Goal: Obtain resource: Obtain resource

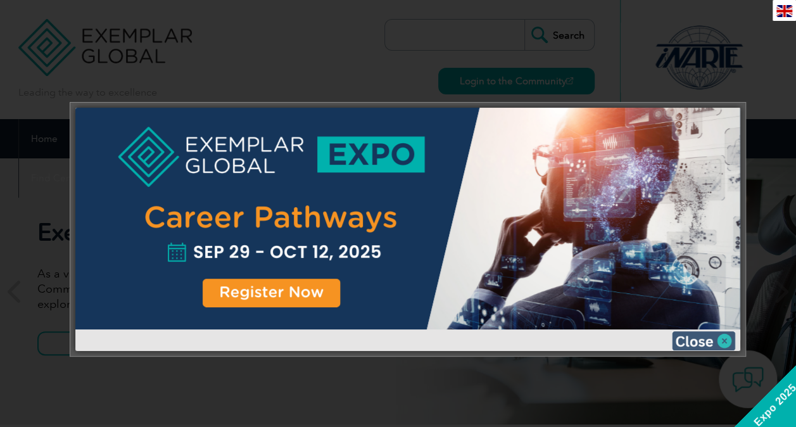
click at [709, 338] on img at bounding box center [703, 340] width 63 height 19
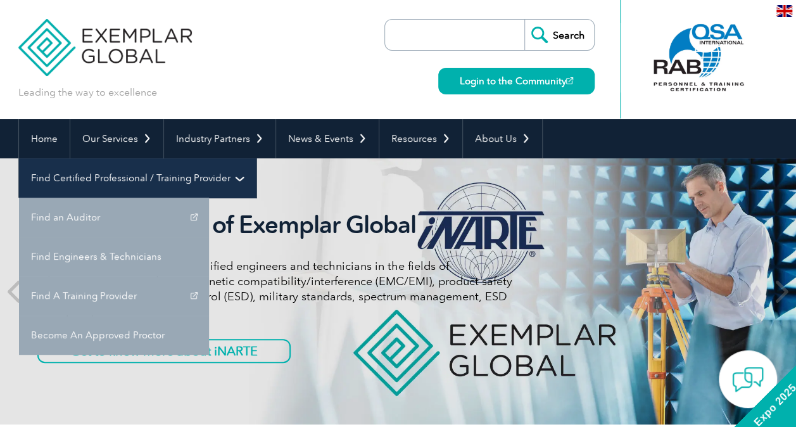
click at [256, 158] on link "Find Certified Professional / Training Provider" at bounding box center [137, 177] width 237 height 39
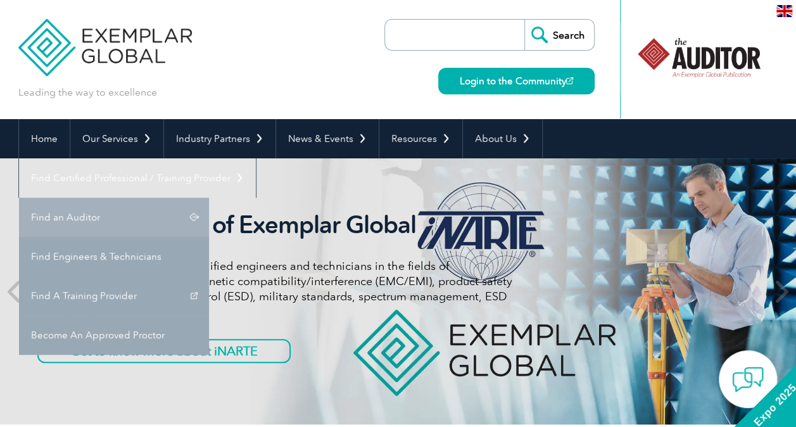
click at [209, 198] on link "Find an Auditor" at bounding box center [114, 217] width 190 height 39
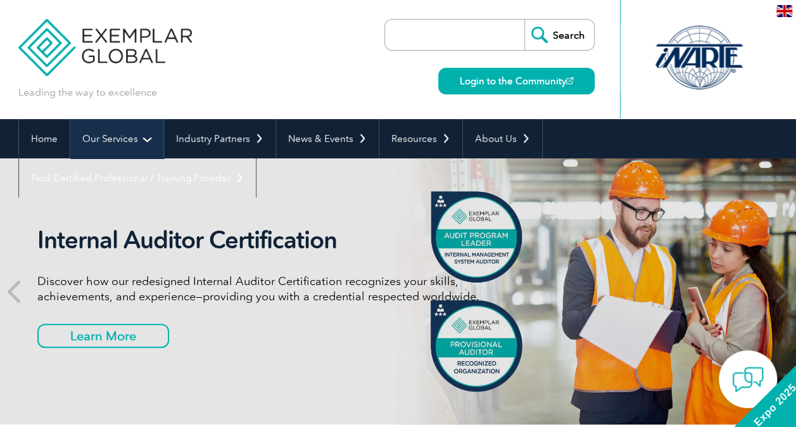
click at [123, 141] on link "Our Services" at bounding box center [116, 138] width 93 height 39
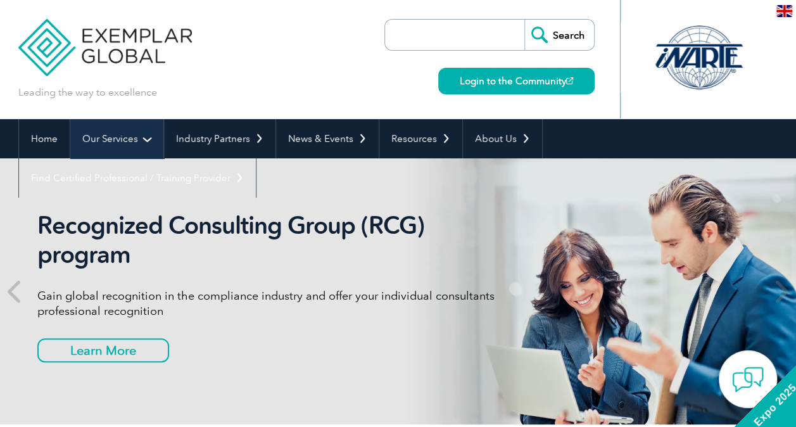
click at [130, 137] on link "Our Services" at bounding box center [116, 138] width 93 height 39
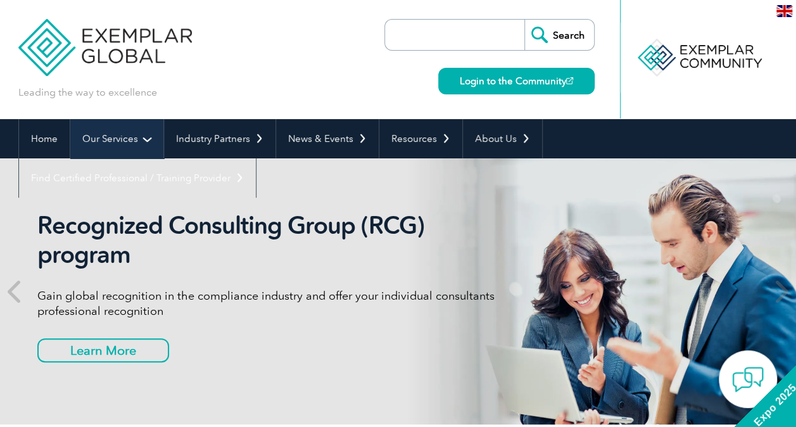
click at [145, 142] on link "Our Services" at bounding box center [116, 138] width 93 height 39
click at [115, 142] on link "Our Services" at bounding box center [116, 138] width 93 height 39
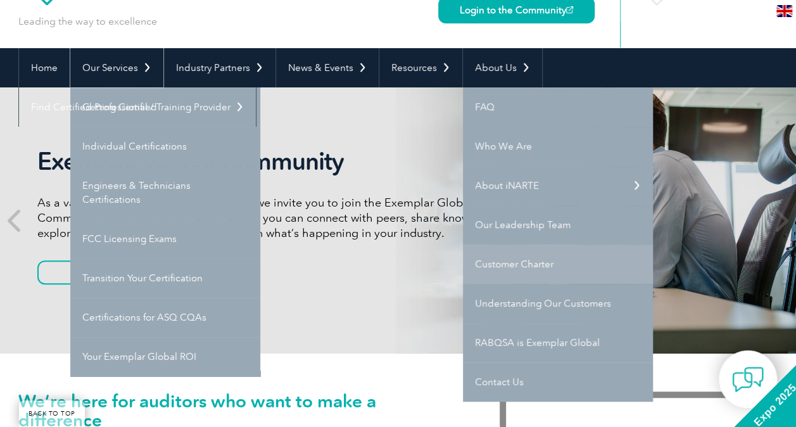
scroll to position [127, 0]
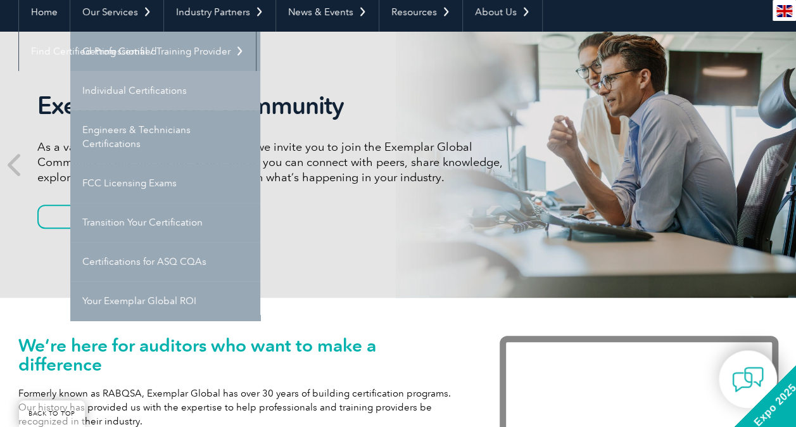
click at [141, 87] on link "Individual Certifications" at bounding box center [165, 90] width 190 height 39
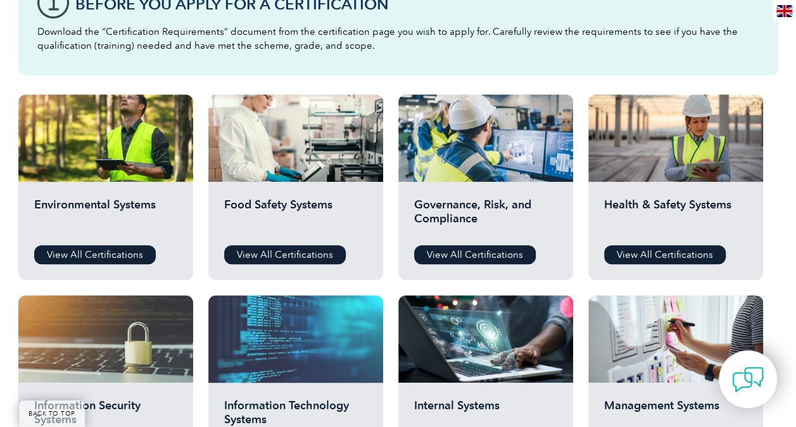
scroll to position [507, 0]
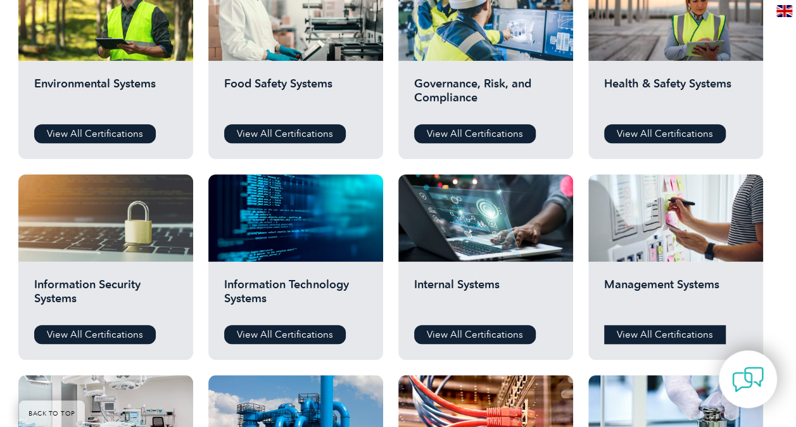
click at [645, 334] on link "View All Certifications" at bounding box center [665, 334] width 122 height 19
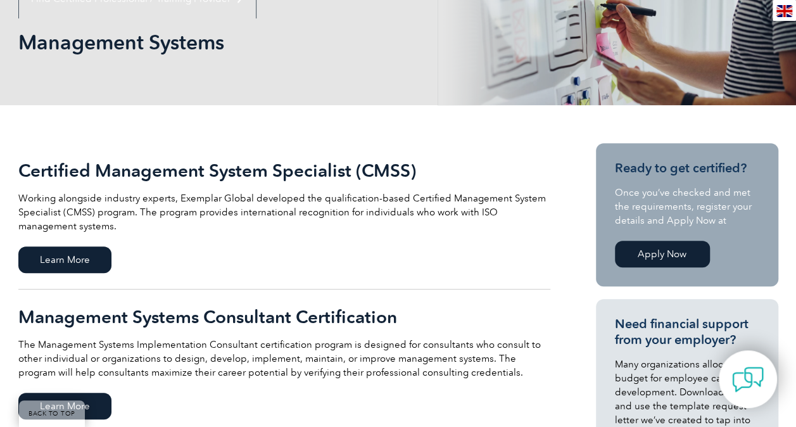
scroll to position [253, 0]
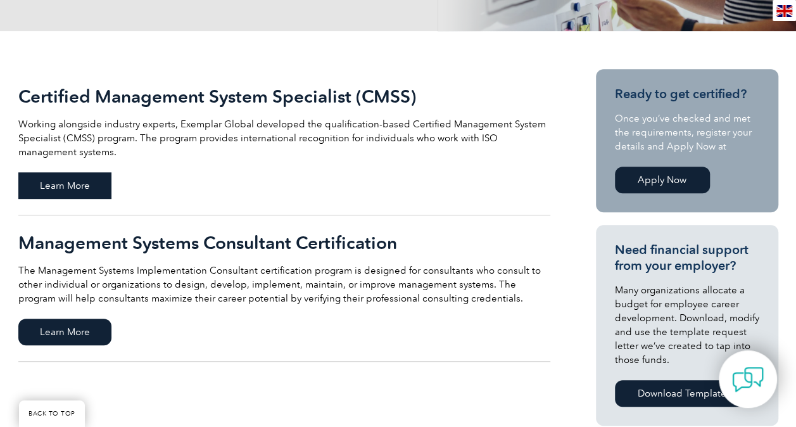
click at [84, 198] on span "Learn More" at bounding box center [64, 185] width 93 height 27
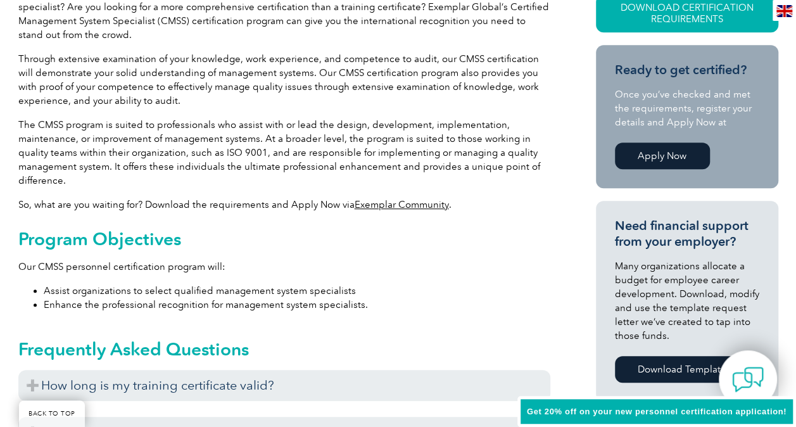
scroll to position [380, 0]
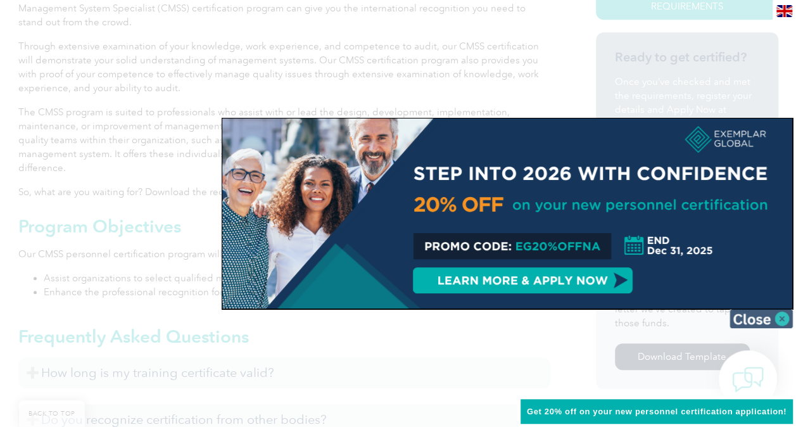
click at [766, 321] on img at bounding box center [761, 318] width 63 height 19
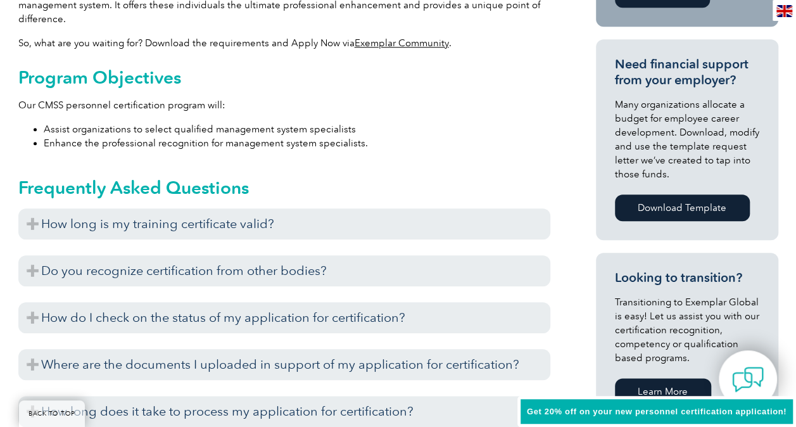
scroll to position [570, 0]
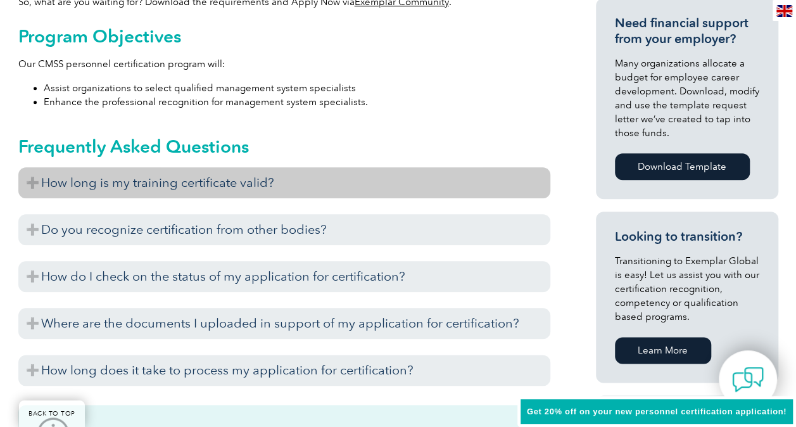
click at [217, 191] on h3 "How long is my training certificate valid?" at bounding box center [284, 182] width 532 height 31
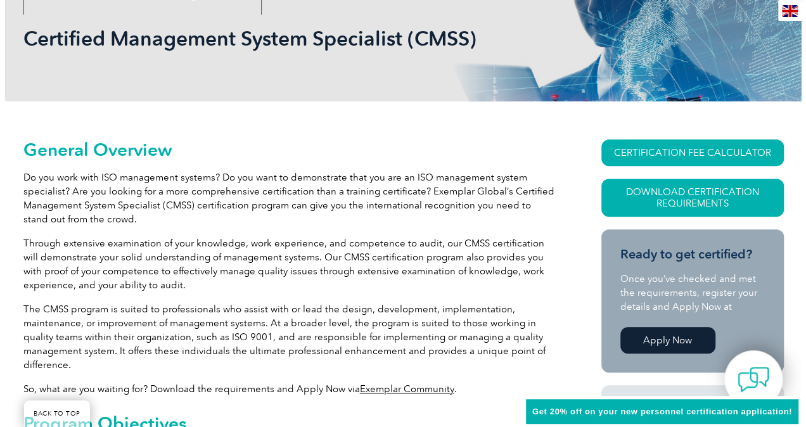
scroll to position [127, 0]
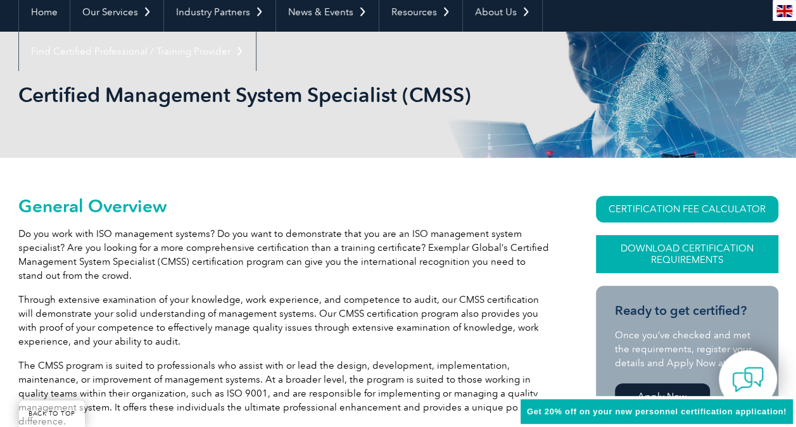
click at [659, 244] on link "Download Certification Requirements" at bounding box center [687, 254] width 182 height 38
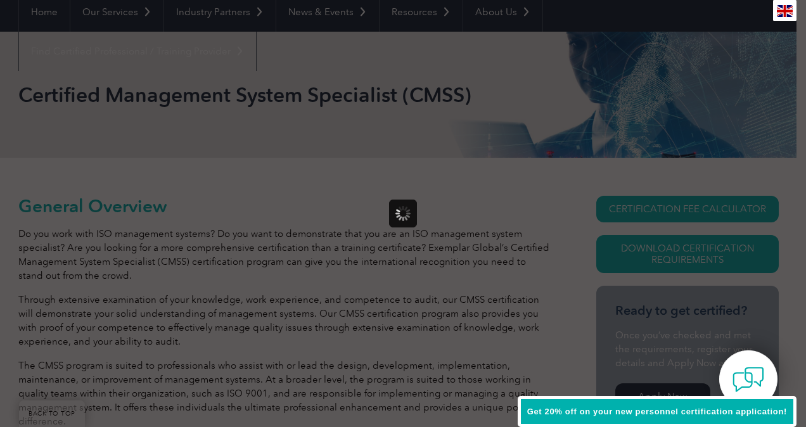
scroll to position [0, 0]
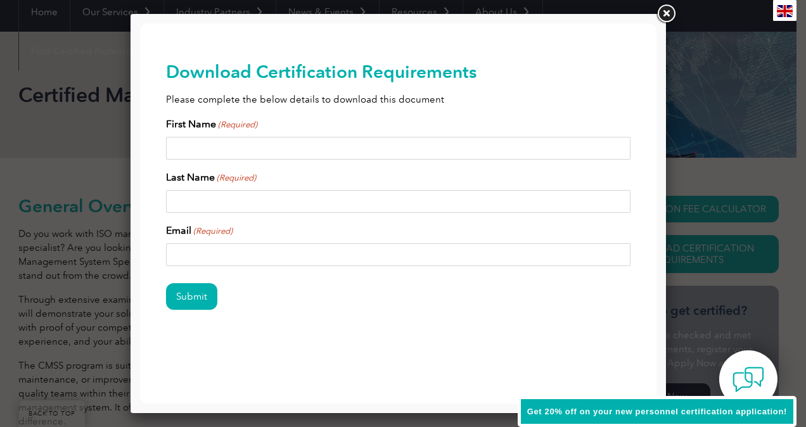
click at [303, 148] on input "First Name (Required)" at bounding box center [398, 148] width 465 height 23
type input "Kathleen"
type input "Slocum"
type input "kslocum@macleanpower.com"
click at [185, 301] on input "Submit" at bounding box center [191, 296] width 51 height 27
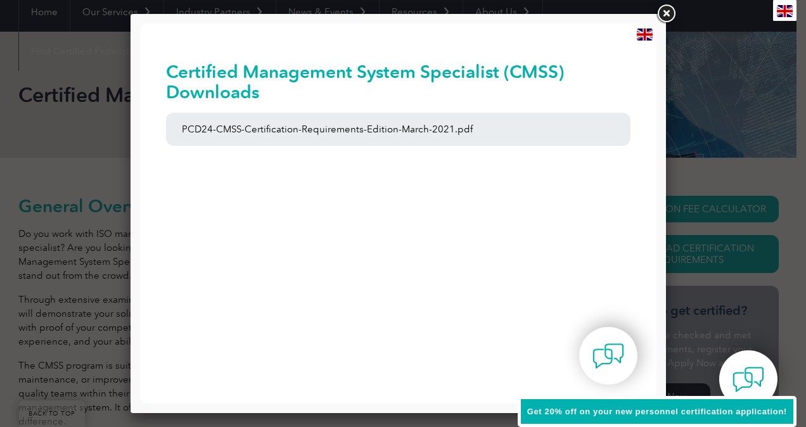
click at [262, 155] on div "Certified Management System Specialist (CMSS) Downloads PCD24-CMSS-Certificatio…" at bounding box center [398, 108] width 465 height 170
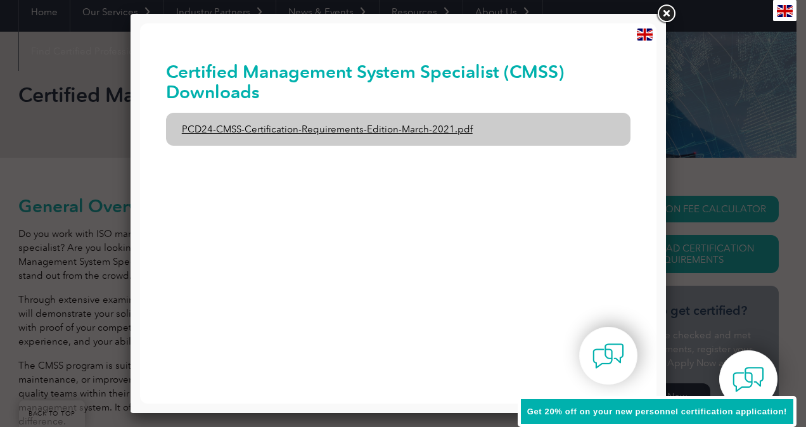
click at [267, 132] on link "PCD24-CMSS-Certification-Requirements-Edition-March-2021.pdf" at bounding box center [398, 129] width 465 height 33
